Goal: Task Accomplishment & Management: Use online tool/utility

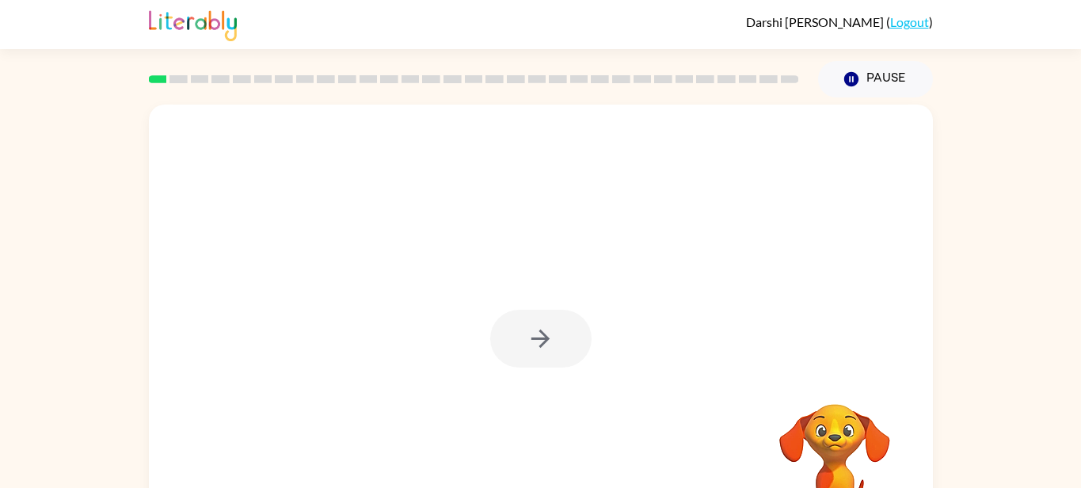
click at [544, 330] on div at bounding box center [540, 339] width 101 height 58
click at [544, 330] on icon "button" at bounding box center [540, 339] width 28 height 28
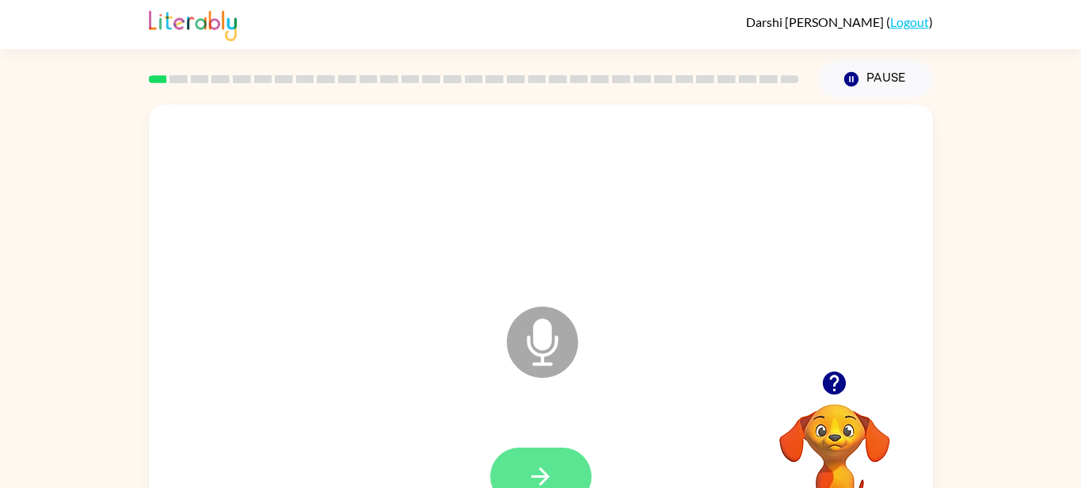
click at [572, 460] on button "button" at bounding box center [540, 476] width 101 height 58
click at [553, 460] on button "button" at bounding box center [540, 476] width 101 height 58
click at [537, 469] on icon "button" at bounding box center [540, 476] width 28 height 28
click at [559, 449] on button "button" at bounding box center [540, 476] width 101 height 58
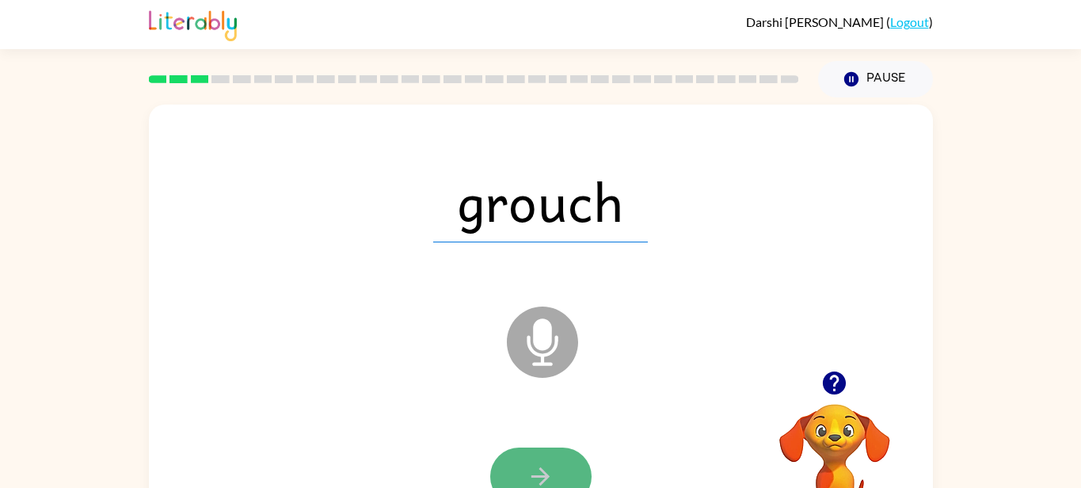
click at [555, 463] on button "button" at bounding box center [540, 476] width 101 height 58
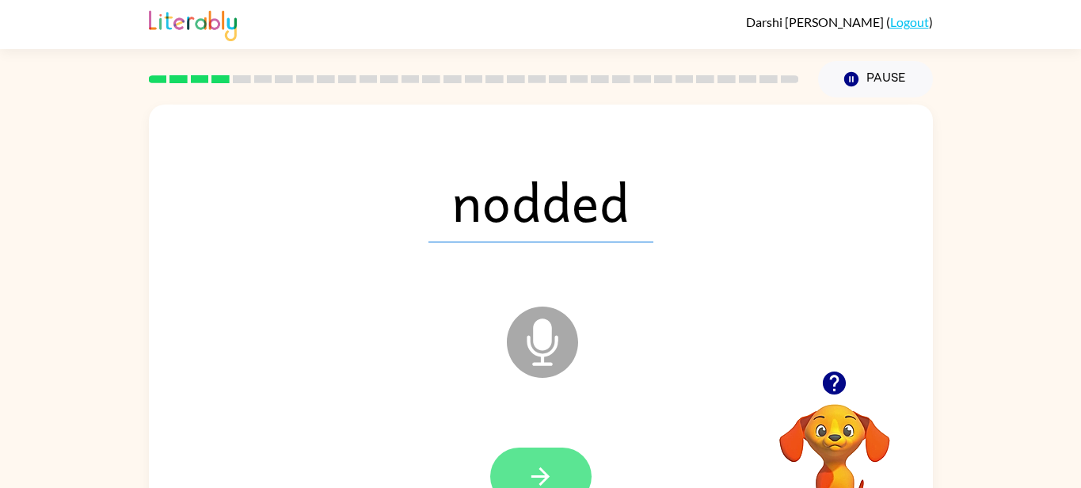
click at [521, 477] on button "button" at bounding box center [540, 476] width 101 height 58
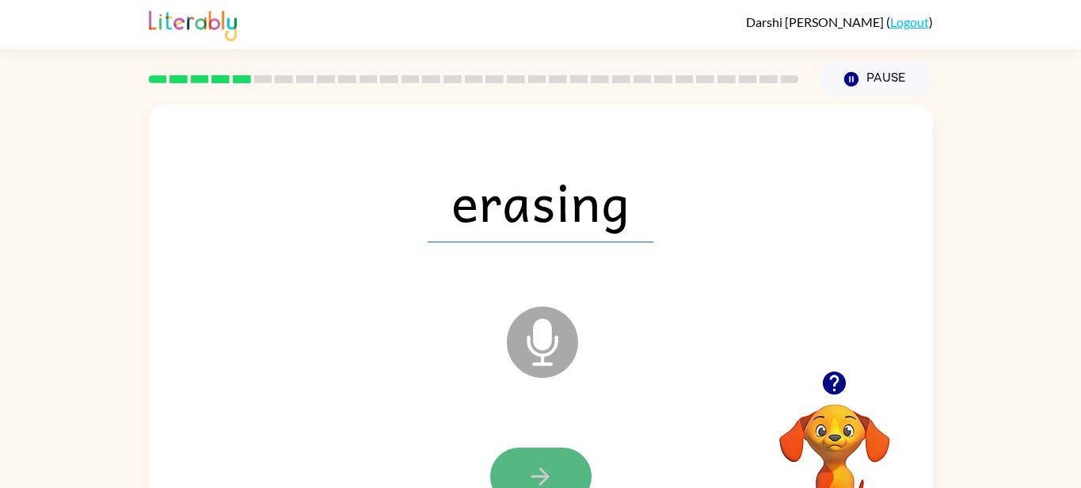
click at [553, 468] on icon "button" at bounding box center [540, 476] width 28 height 28
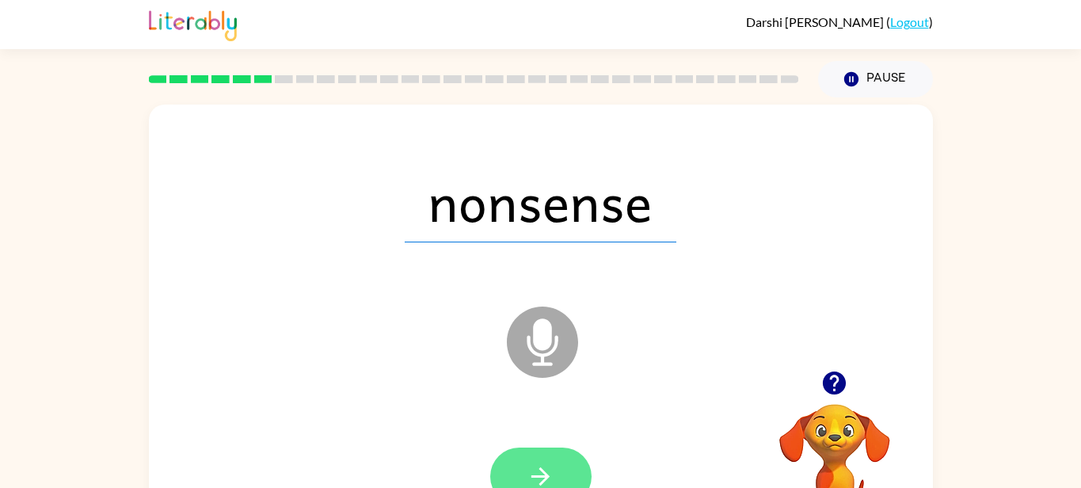
click at [564, 465] on button "button" at bounding box center [540, 476] width 101 height 58
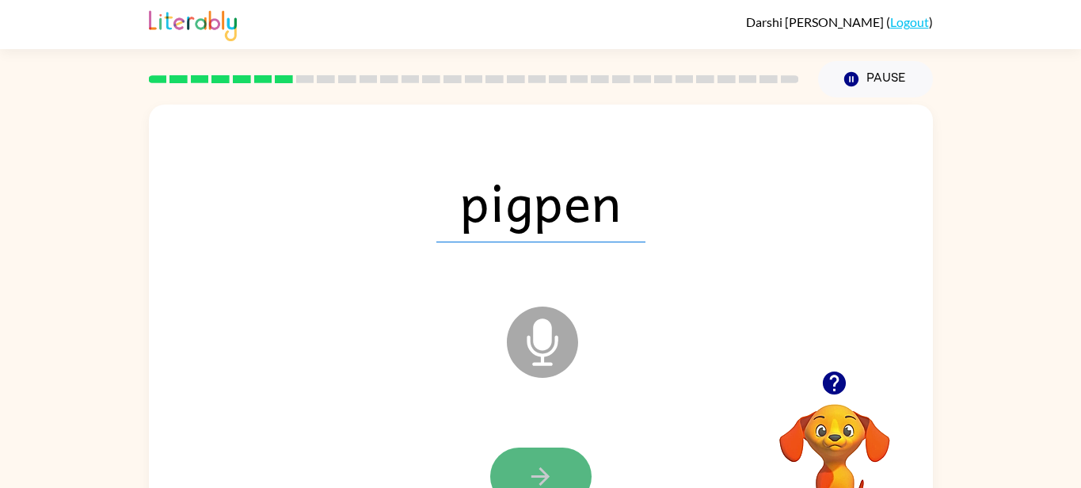
click at [561, 468] on button "button" at bounding box center [540, 476] width 101 height 58
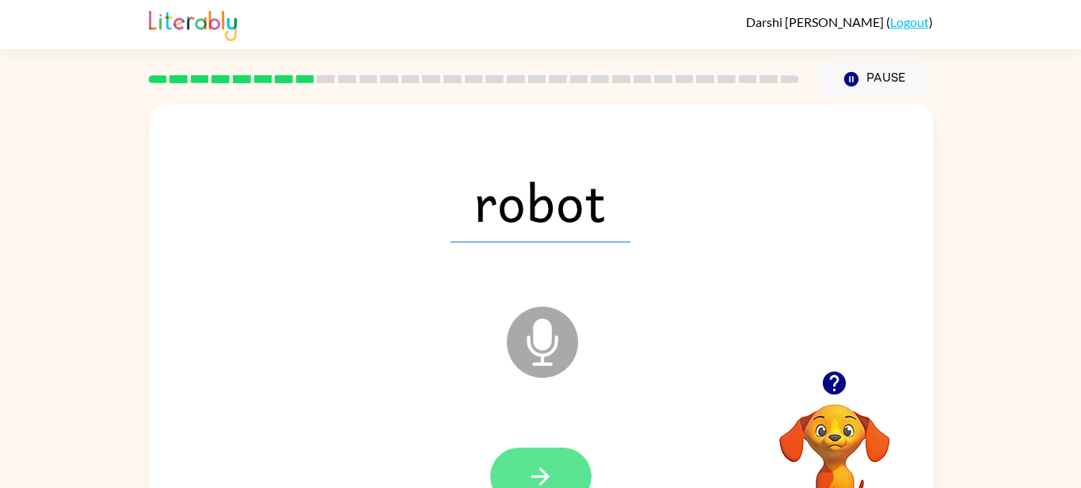
click at [563, 467] on button "button" at bounding box center [540, 476] width 101 height 58
click at [556, 472] on button "button" at bounding box center [540, 476] width 101 height 58
click at [562, 466] on button "button" at bounding box center [540, 476] width 101 height 58
click at [564, 460] on button "button" at bounding box center [540, 476] width 101 height 58
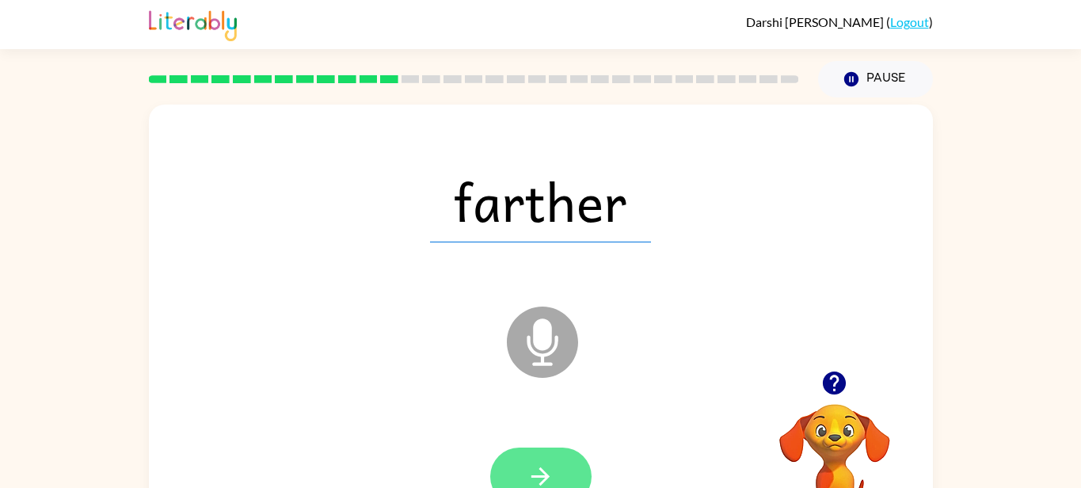
click at [553, 460] on button "button" at bounding box center [540, 476] width 101 height 58
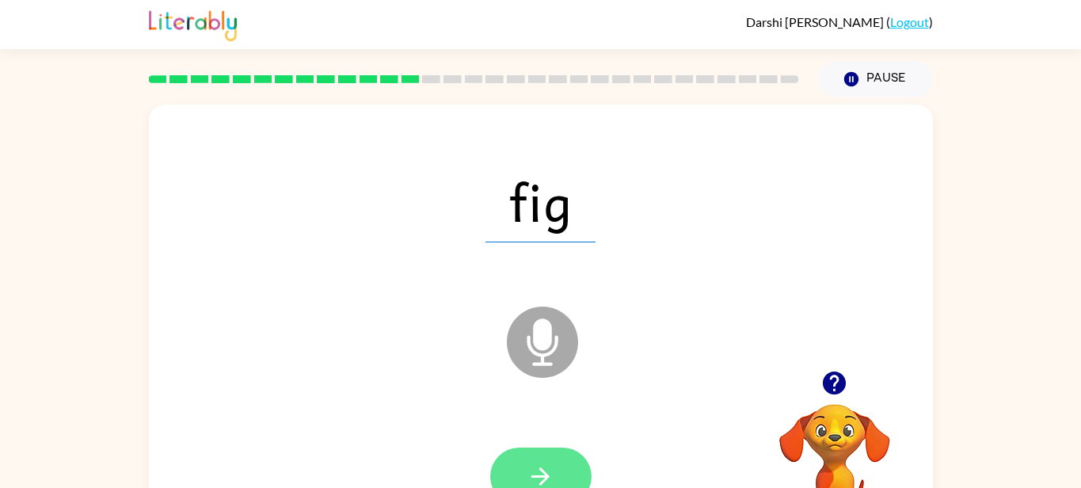
click at [560, 465] on button "button" at bounding box center [540, 476] width 101 height 58
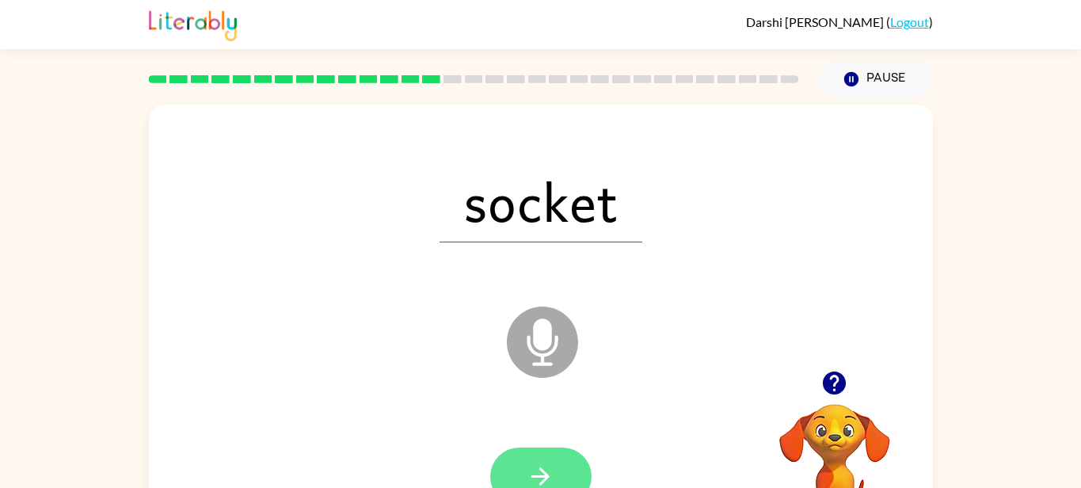
click at [548, 458] on button "button" at bounding box center [540, 476] width 101 height 58
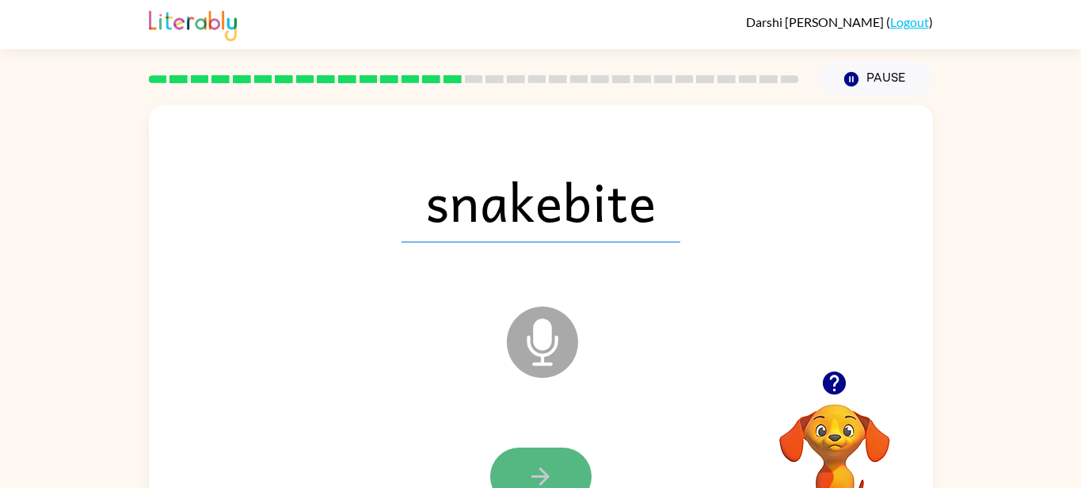
click at [546, 460] on button "button" at bounding box center [540, 476] width 101 height 58
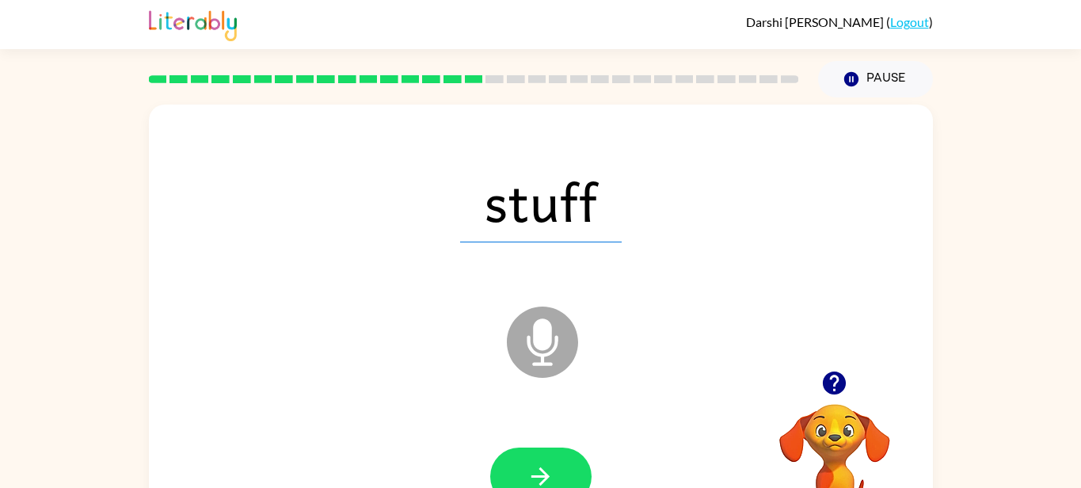
click at [546, 460] on button "button" at bounding box center [540, 476] width 101 height 58
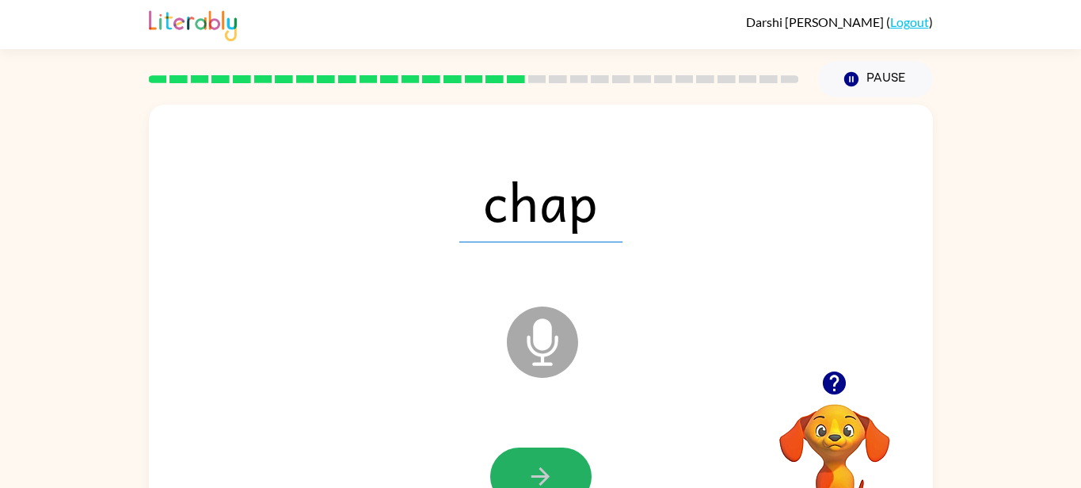
click at [546, 460] on button "button" at bounding box center [540, 476] width 101 height 58
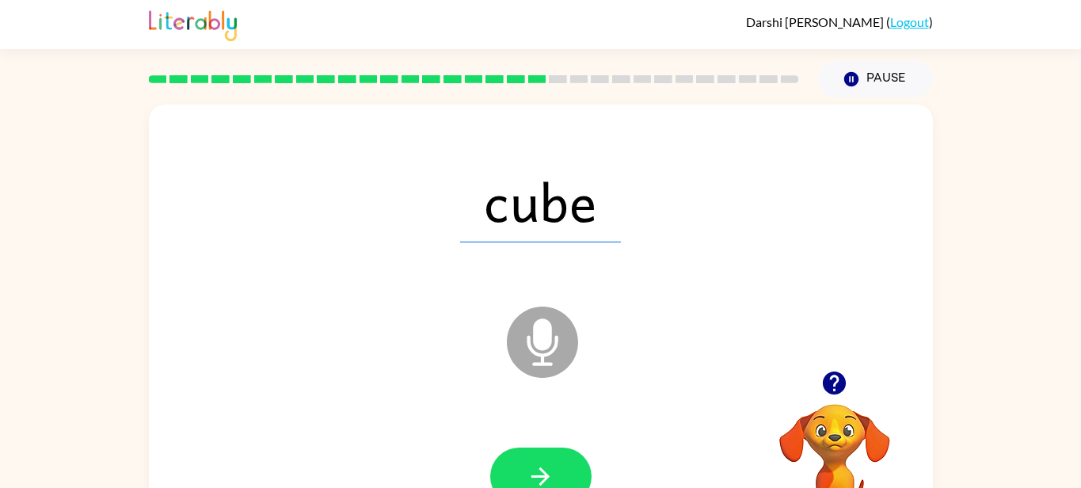
click at [546, 460] on button "button" at bounding box center [540, 476] width 101 height 58
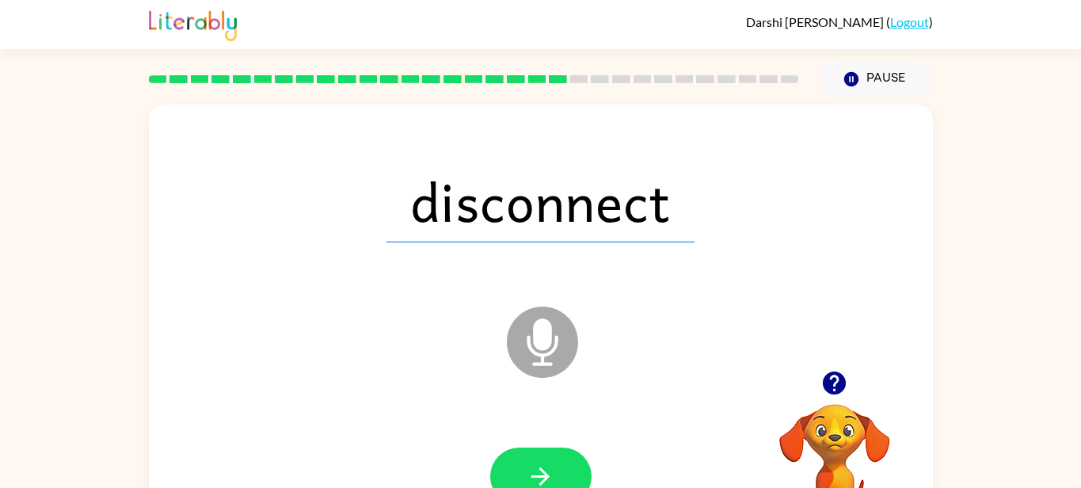
click at [546, 460] on button "button" at bounding box center [540, 476] width 101 height 58
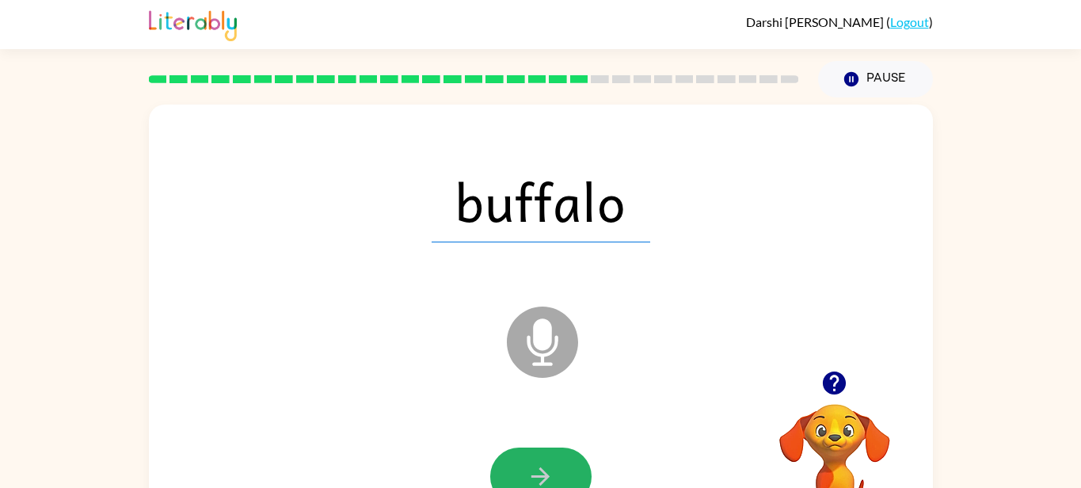
click at [546, 460] on button "button" at bounding box center [540, 476] width 101 height 58
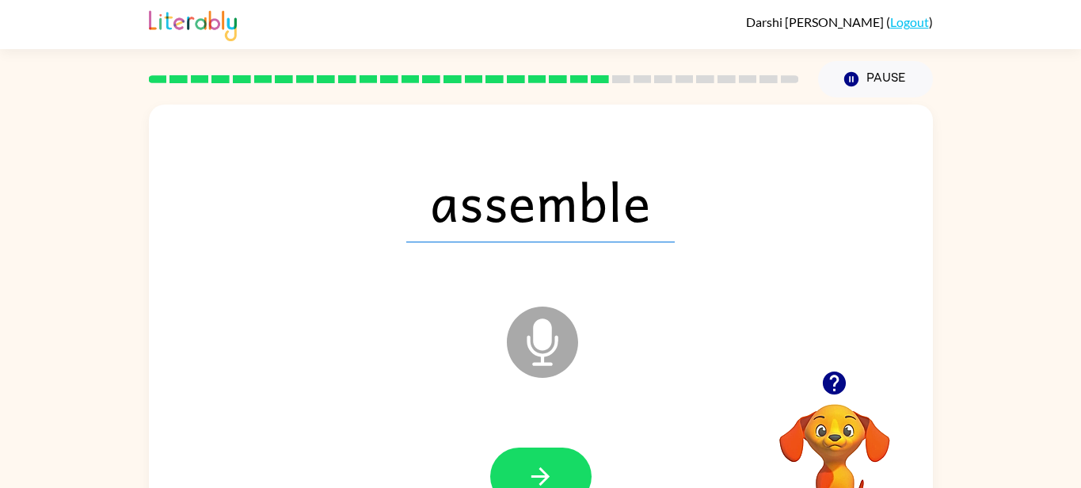
click at [546, 460] on button "button" at bounding box center [540, 476] width 101 height 58
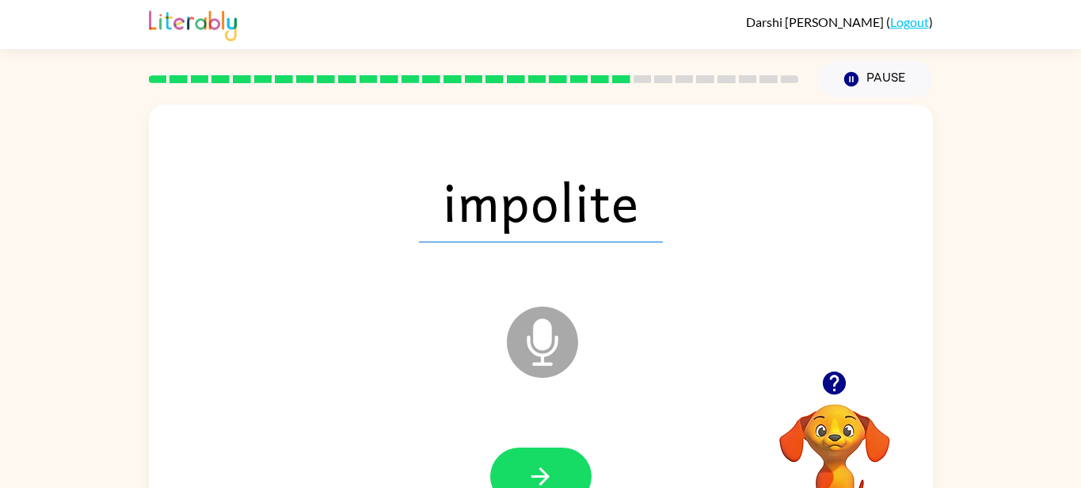
click at [546, 460] on button "button" at bounding box center [540, 476] width 101 height 58
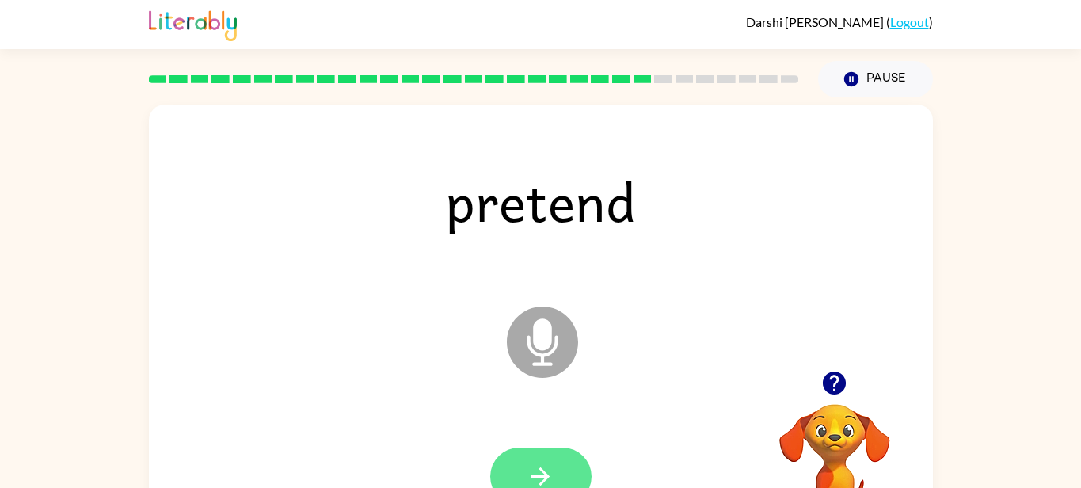
click at [558, 458] on button "button" at bounding box center [540, 476] width 101 height 58
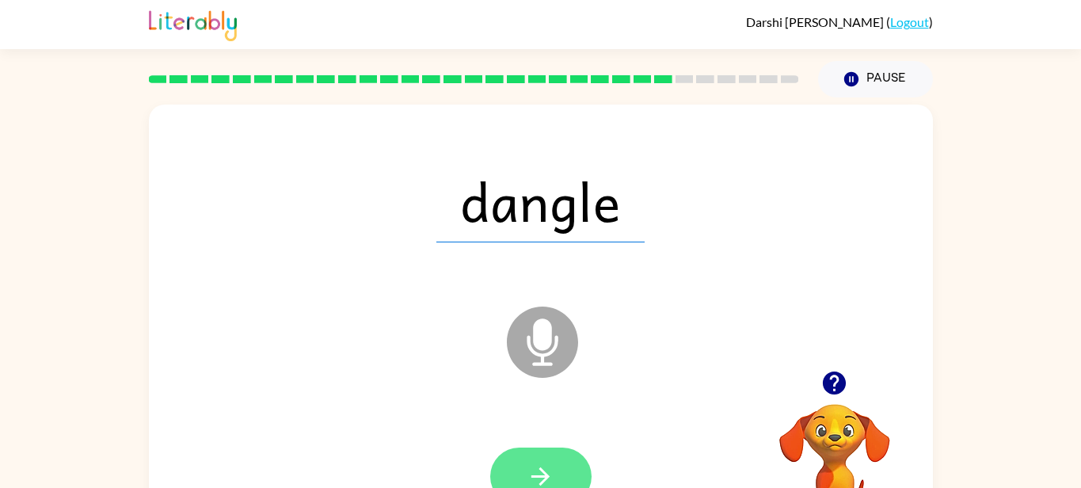
click at [530, 460] on button "button" at bounding box center [540, 476] width 101 height 58
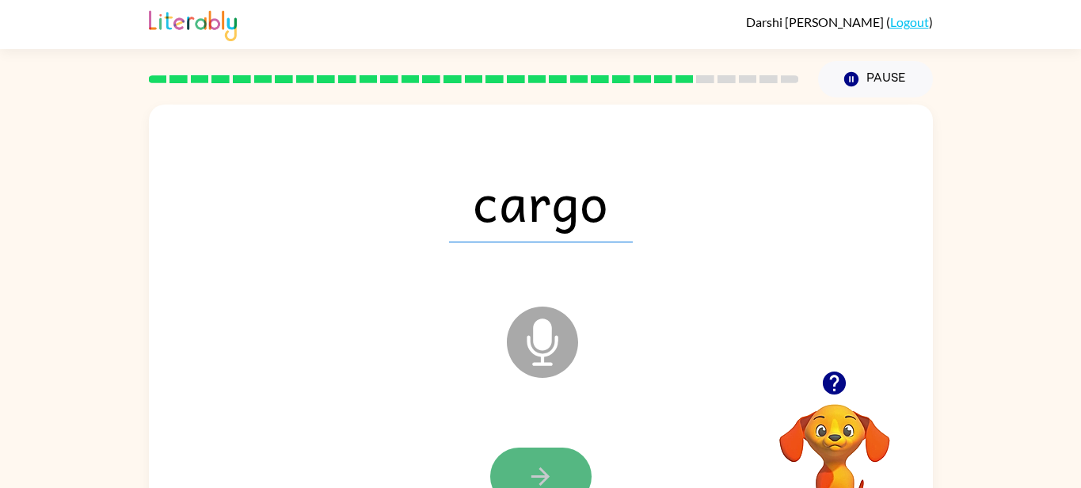
click at [551, 466] on icon "button" at bounding box center [540, 476] width 28 height 28
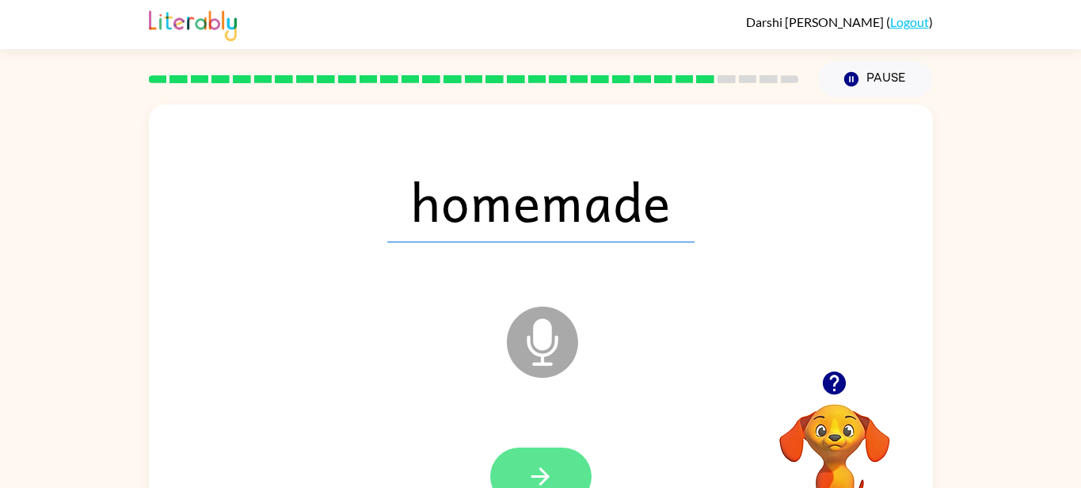
click at [564, 460] on button "button" at bounding box center [540, 476] width 101 height 58
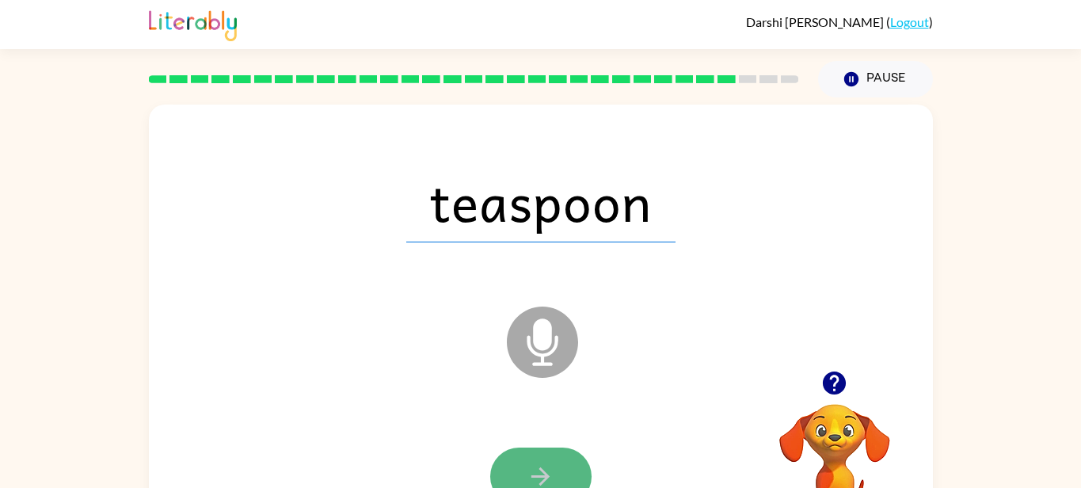
click at [542, 469] on icon "button" at bounding box center [540, 476] width 28 height 28
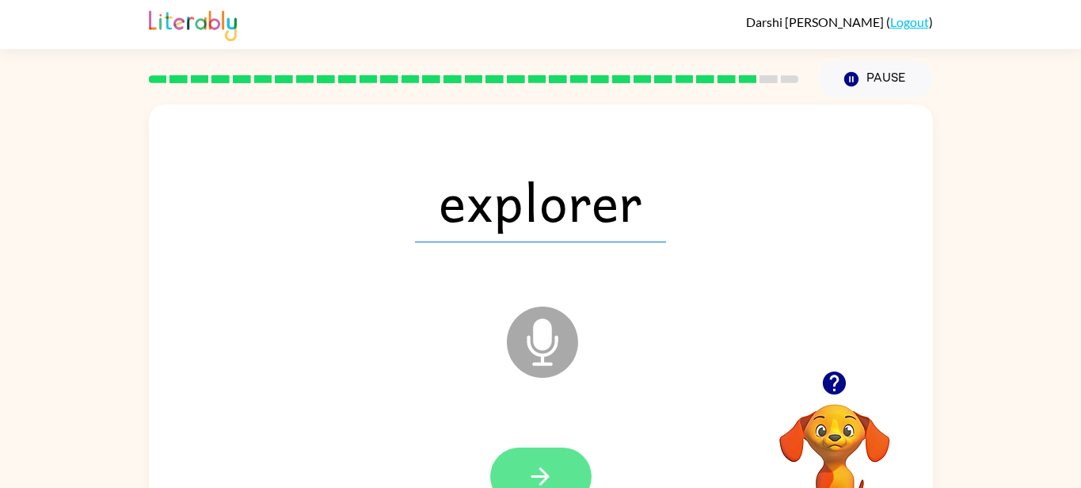
click at [552, 466] on icon "button" at bounding box center [540, 476] width 28 height 28
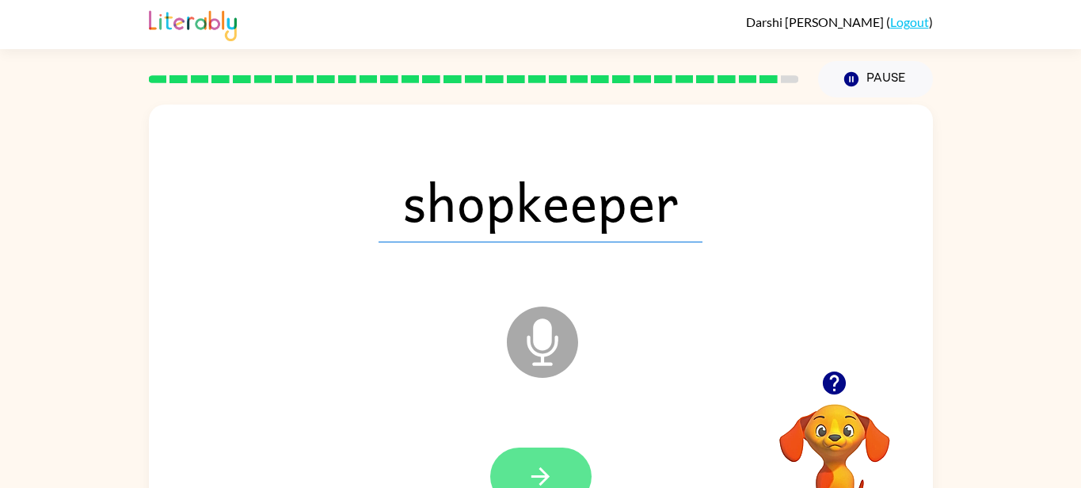
click at [553, 466] on icon "button" at bounding box center [540, 476] width 28 height 28
